Goal: Task Accomplishment & Management: Manage account settings

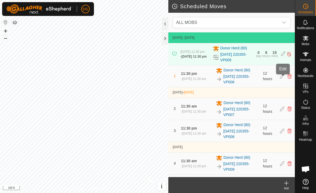
click at [284, 77] on icon at bounding box center [282, 76] width 4 height 5
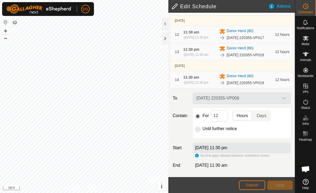
scroll to position [332, 0]
click at [224, 116] on input "12" at bounding box center [219, 115] width 17 height 11
type input "1"
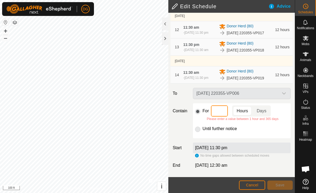
type input "4"
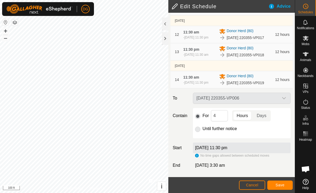
click at [281, 184] on span "Save" at bounding box center [280, 185] width 9 height 4
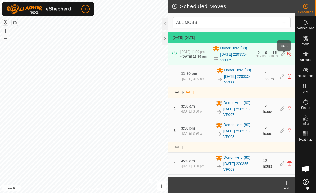
click at [283, 54] on icon at bounding box center [283, 54] width 4 height 6
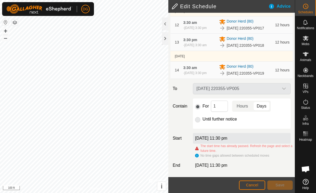
scroll to position [342, 0]
click at [223, 105] on input "1" at bounding box center [219, 105] width 17 height 11
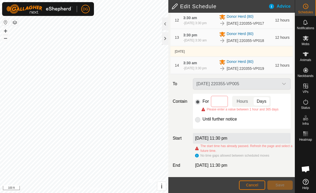
click at [255, 184] on span "Cancel" at bounding box center [252, 185] width 12 height 4
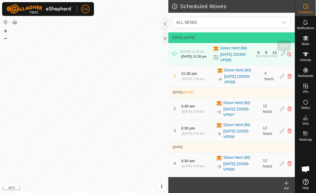
click at [284, 55] on icon at bounding box center [283, 54] width 4 height 6
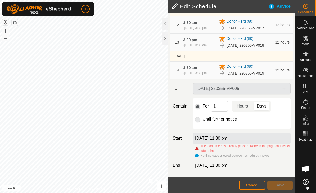
scroll to position [342, 0]
click at [222, 107] on input "1" at bounding box center [219, 105] width 17 height 11
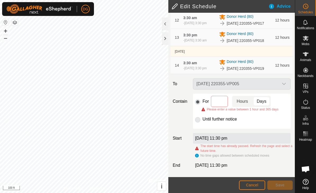
click at [245, 104] on span "Hours" at bounding box center [242, 101] width 11 height 6
click at [218, 107] on input at bounding box center [219, 101] width 17 height 11
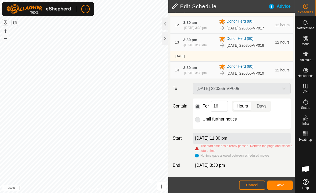
click at [281, 185] on span "Save" at bounding box center [280, 185] width 9 height 4
click at [282, 185] on span "Save" at bounding box center [280, 185] width 9 height 4
click at [222, 107] on input "16" at bounding box center [219, 105] width 17 height 11
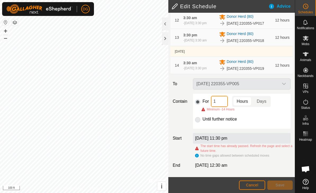
type input "18"
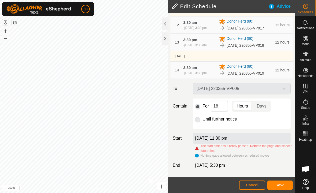
click at [254, 185] on span "Cancel" at bounding box center [252, 185] width 12 height 4
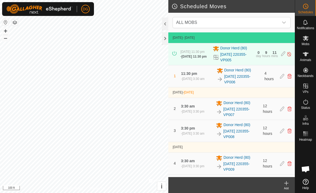
click at [280, 111] on div "2 3:30 am - [DATE] 3:30 pm Donor Herd [PHONE_NUMBER][DATE] 220355-VP007 12 hours" at bounding box center [232, 109] width 122 height 22
click at [282, 110] on icon at bounding box center [282, 108] width 4 height 5
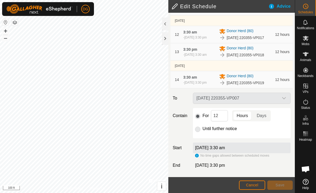
scroll to position [308, 0]
click at [222, 121] on input "12" at bounding box center [219, 115] width 17 height 11
type input "1"
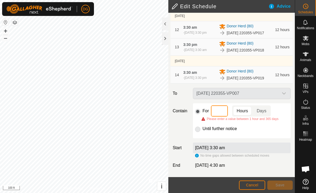
type input "4"
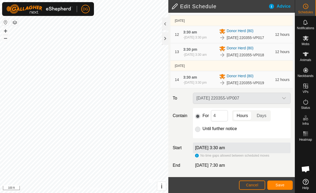
click at [280, 185] on span "Save" at bounding box center [280, 185] width 9 height 4
